Goal: Navigation & Orientation: Find specific page/section

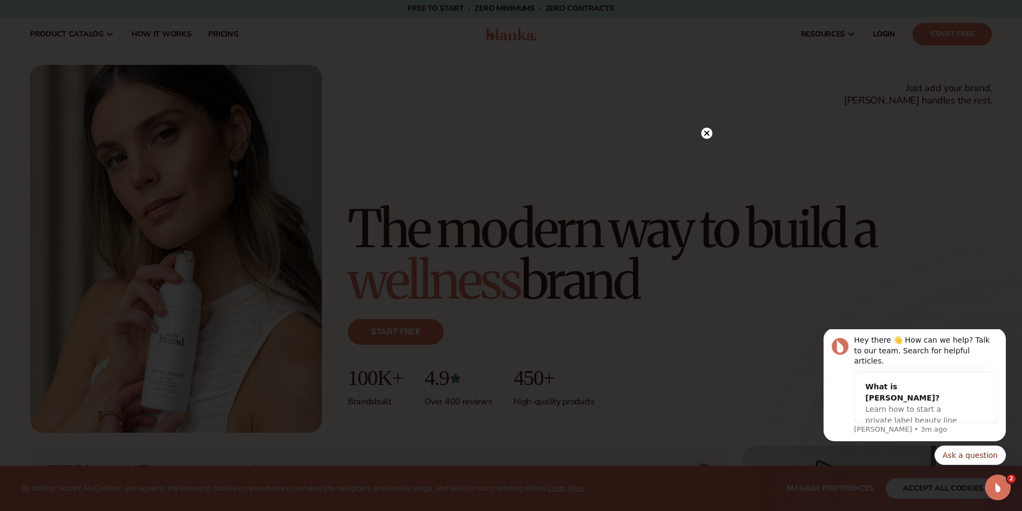
click at [708, 132] on icon at bounding box center [706, 133] width 5 height 5
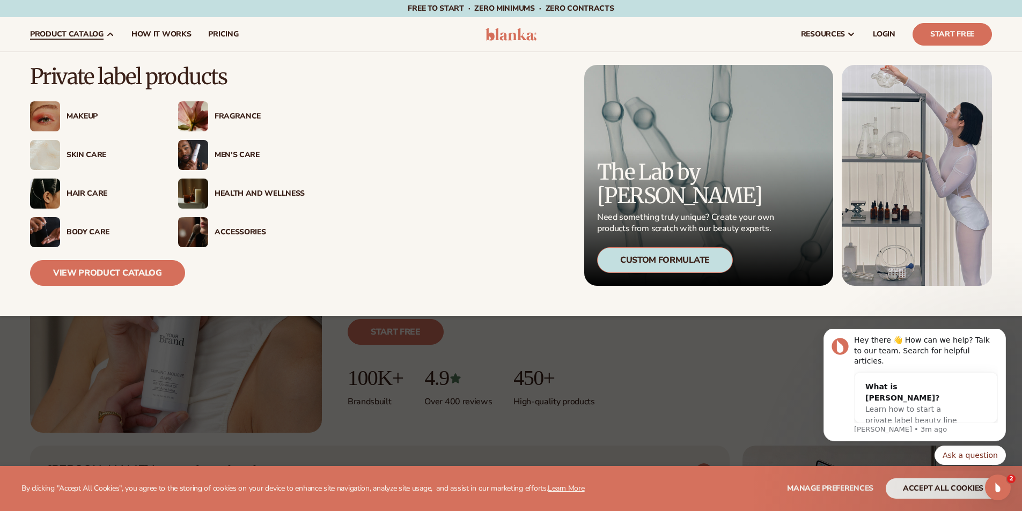
click at [88, 230] on div "Body Care" at bounding box center [112, 232] width 90 height 9
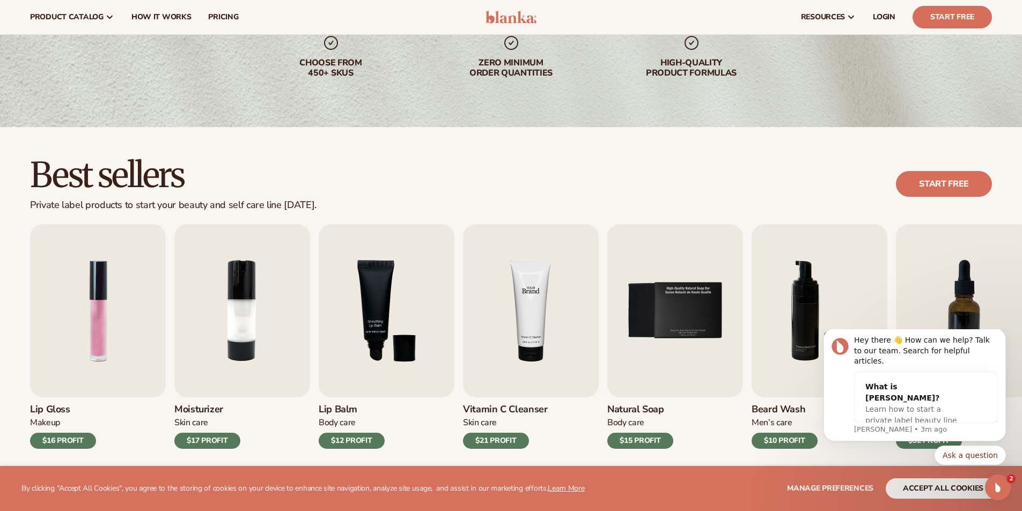
click at [582, 322] on img "4 / 9" at bounding box center [531, 310] width 136 height 173
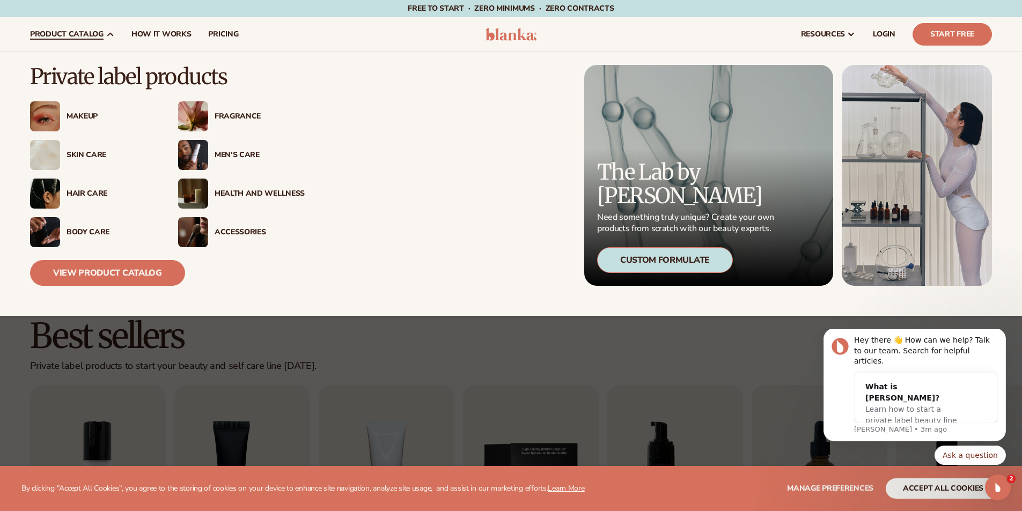
click at [85, 116] on div "Makeup" at bounding box center [112, 116] width 90 height 9
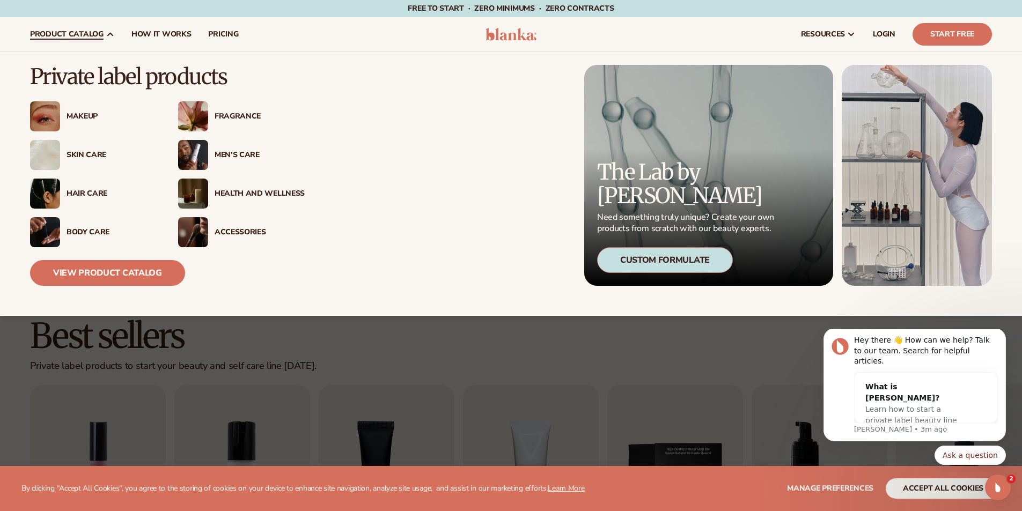
click at [238, 112] on div "Fragrance" at bounding box center [260, 116] width 90 height 9
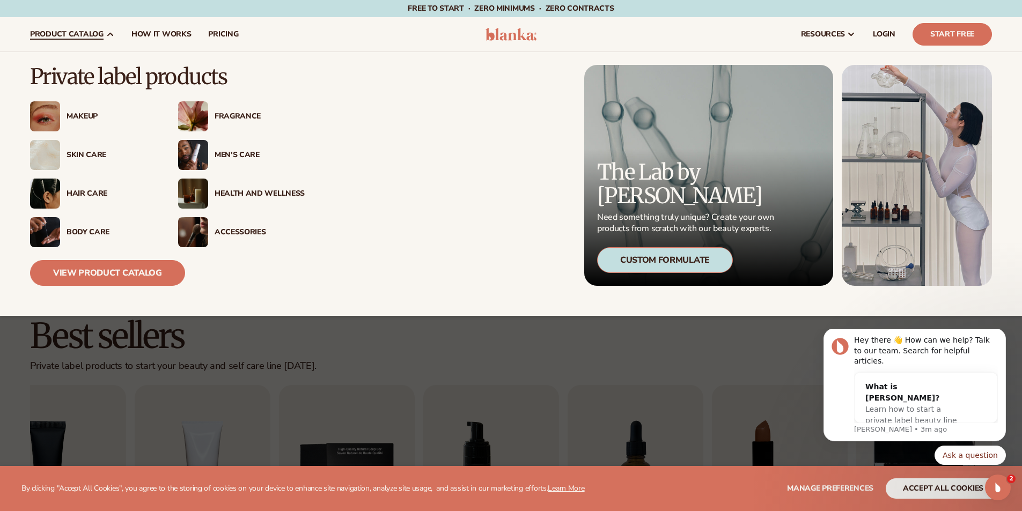
click at [234, 114] on div "Fragrance" at bounding box center [260, 116] width 90 height 9
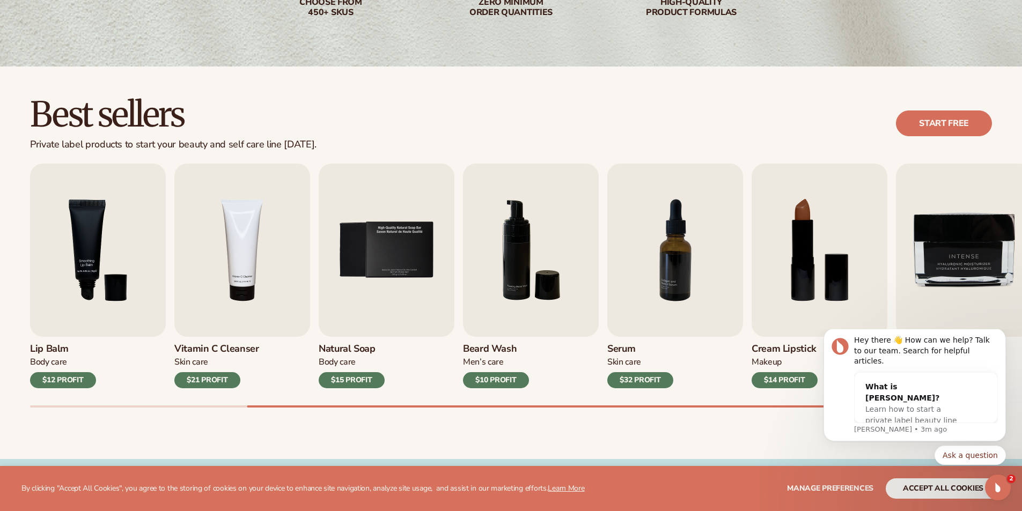
scroll to position [268, 0]
